Goal: Navigation & Orientation: Find specific page/section

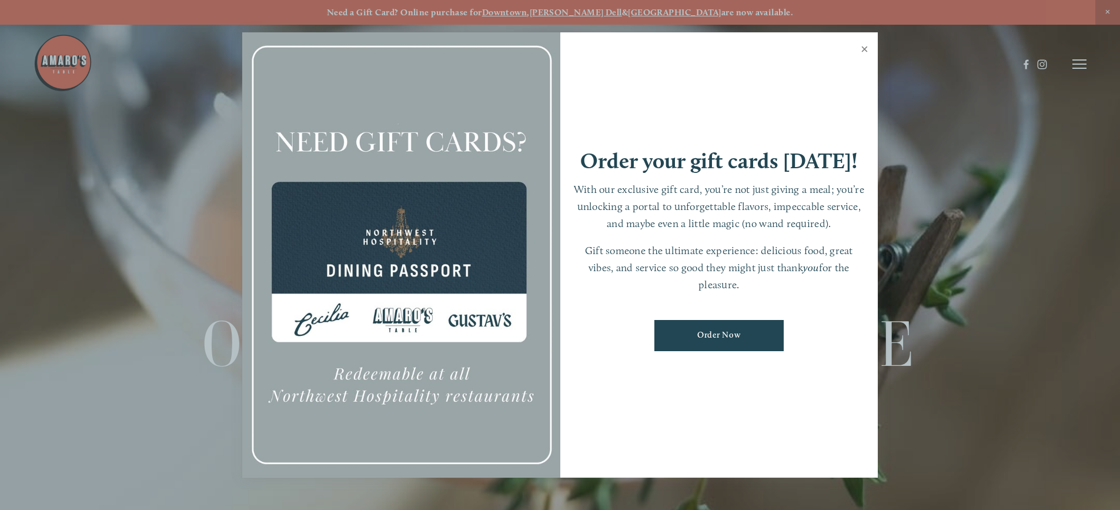
click at [864, 46] on link "Close" at bounding box center [864, 50] width 23 height 33
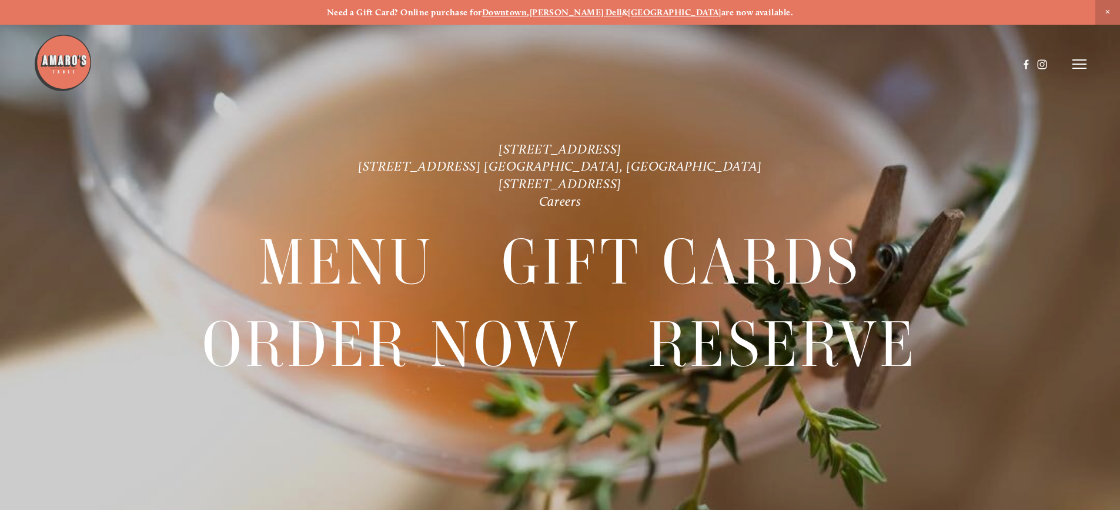
click at [1074, 64] on line at bounding box center [1079, 64] width 14 height 0
click at [835, 60] on span "Menu" at bounding box center [833, 63] width 24 height 11
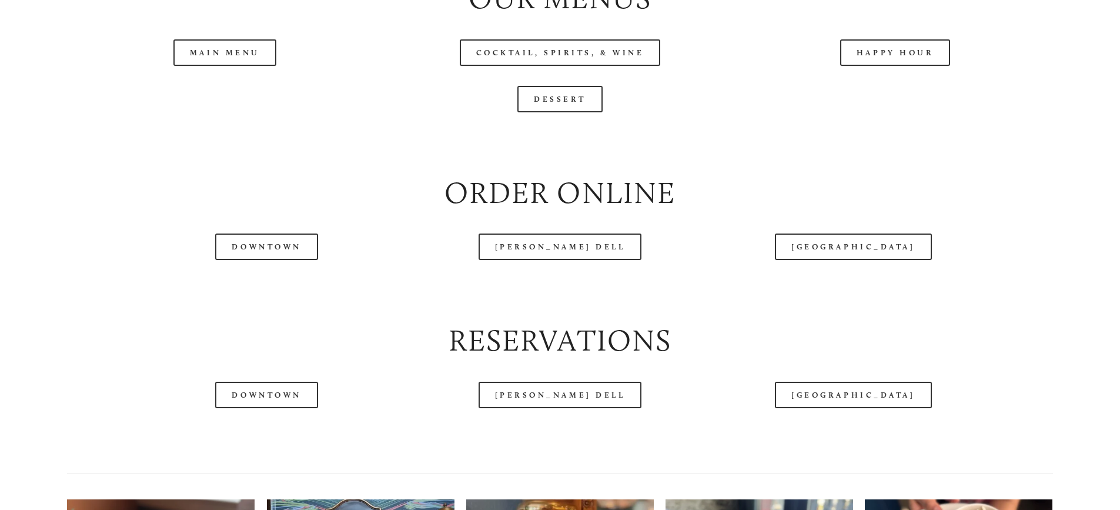
scroll to position [1407, 0]
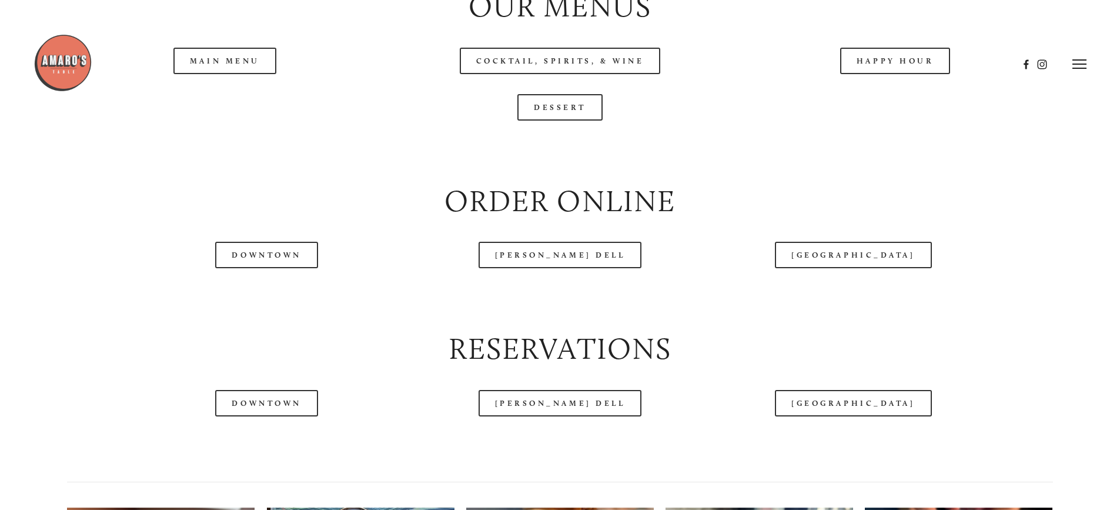
click at [236, 105] on header "Menu Order Now Visit Gallery 0" at bounding box center [560, 64] width 1053 height 128
click at [238, 99] on header "Menu Order Now Visit Gallery 0" at bounding box center [560, 64] width 1053 height 128
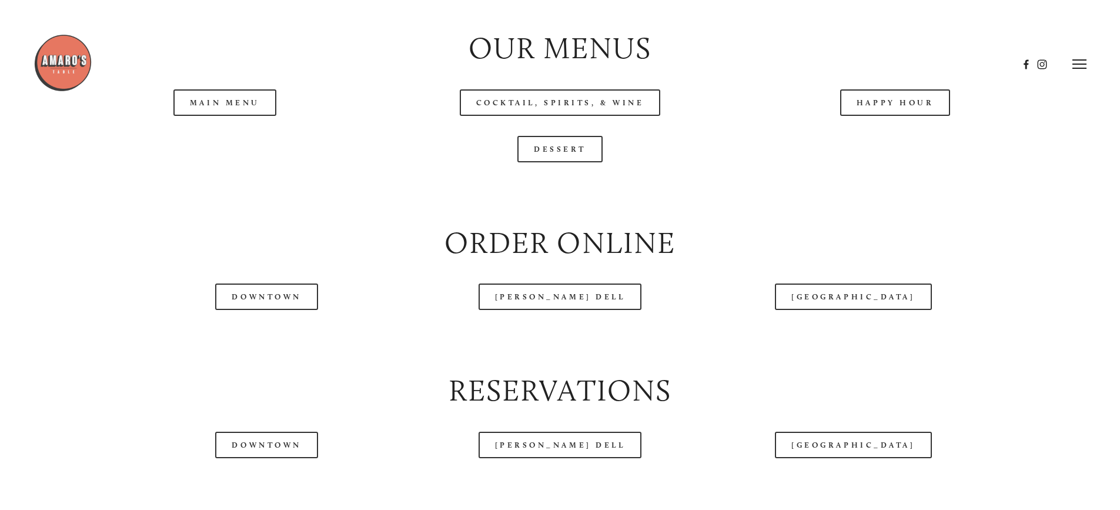
scroll to position [1348, 0]
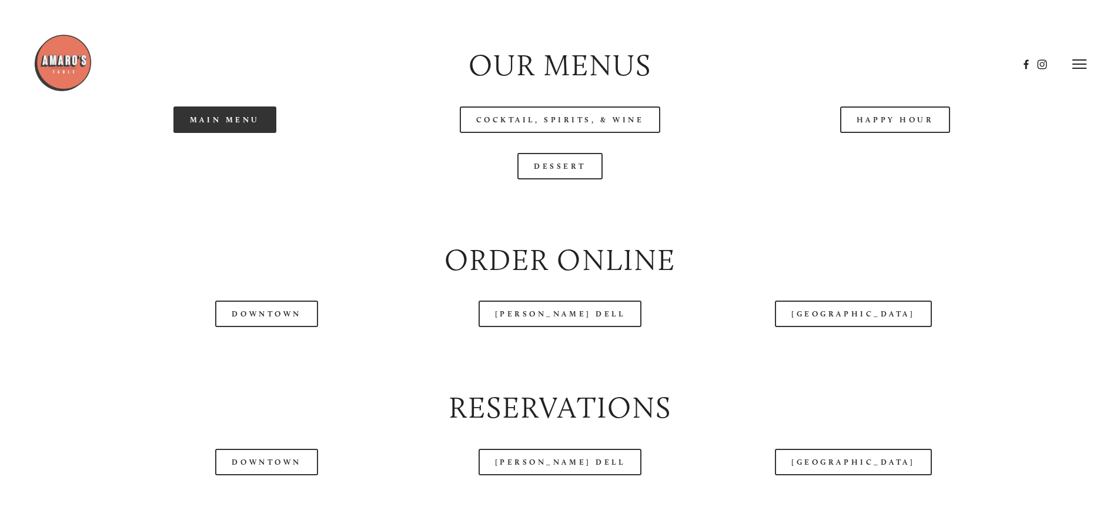
click at [213, 133] on link "Main Menu" at bounding box center [224, 119] width 103 height 26
